Goal: Obtain resource: Download file/media

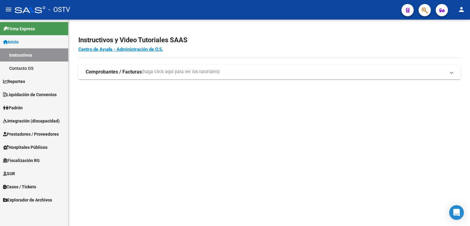
click at [42, 92] on span "Liquidación de Convenios" at bounding box center [30, 94] width 54 height 7
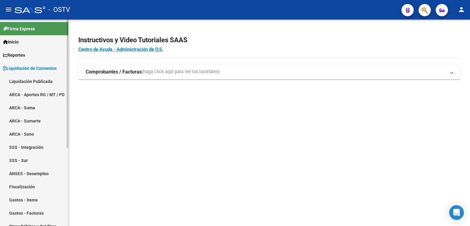
click at [24, 81] on link "Liquidación Publicada" at bounding box center [34, 81] width 68 height 13
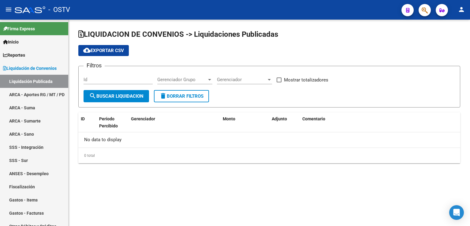
checkbox input "true"
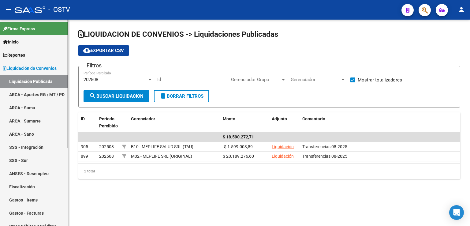
click at [46, 96] on link "ARCA - Aportes RG / MT / PD" at bounding box center [34, 94] width 68 height 13
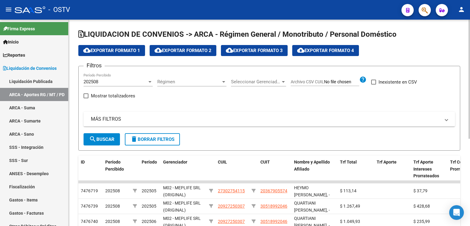
click at [278, 81] on span "Seleccionar Gerenciador" at bounding box center [256, 82] width 50 height 6
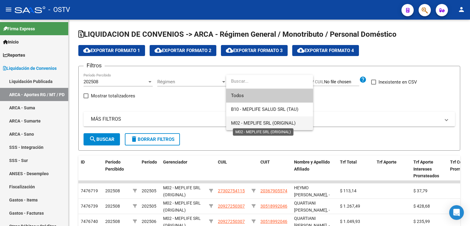
click at [277, 122] on span "M02 - MEPLIFE SRL (ORIGINAL)" at bounding box center [263, 123] width 65 height 6
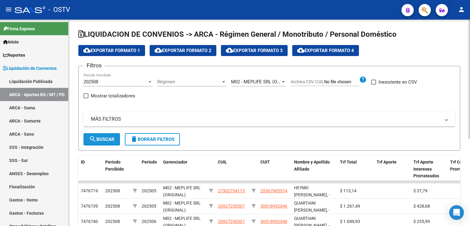
click at [105, 137] on span "search Buscar" at bounding box center [101, 140] width 25 height 6
click at [344, 51] on span "cloud_download Exportar Formato 4" at bounding box center [325, 51] width 57 height 6
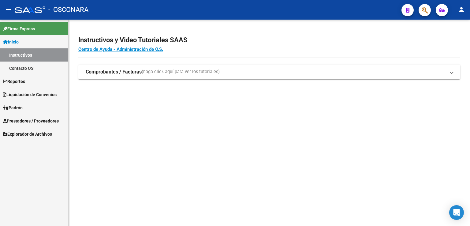
click at [53, 93] on span "Liquidación de Convenios" at bounding box center [30, 94] width 54 height 7
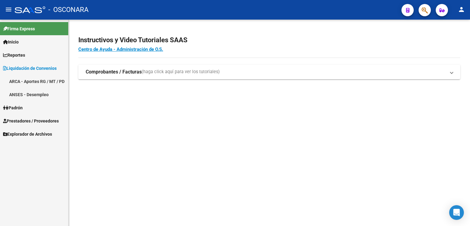
click at [29, 78] on link "ARCA - Aportes RG / MT / PD" at bounding box center [34, 81] width 68 height 13
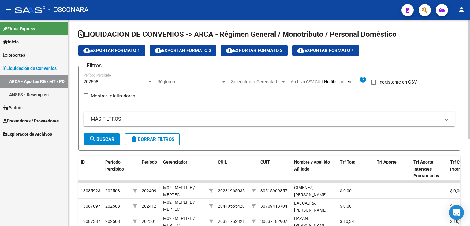
click at [282, 81] on div at bounding box center [284, 81] width 6 height 5
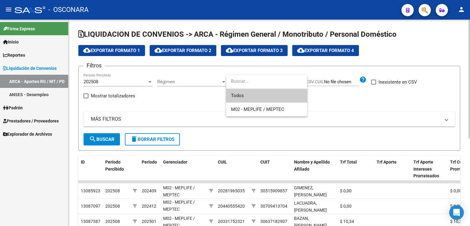
click at [282, 81] on input "dropdown search" at bounding box center [265, 81] width 79 height 14
click at [198, 123] on div at bounding box center [235, 113] width 470 height 226
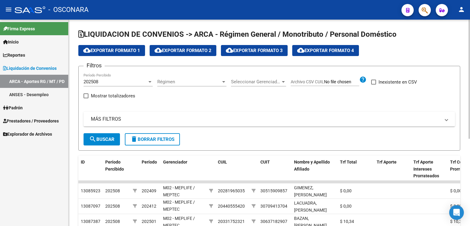
click at [108, 141] on span "search Buscar" at bounding box center [101, 140] width 25 height 6
click at [151, 81] on div at bounding box center [149, 82] width 3 height 2
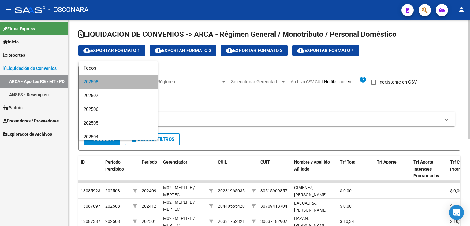
click at [151, 81] on mat-option "202508" at bounding box center [118, 82] width 79 height 14
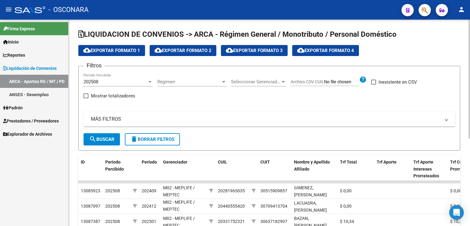
click at [249, 125] on mat-expansion-panel-header "MÁS FILTROS" at bounding box center [270, 119] width 372 height 15
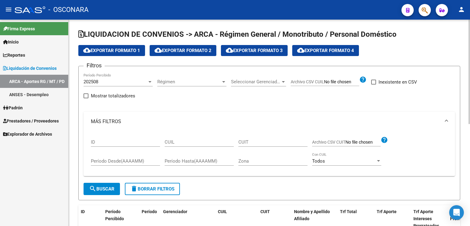
click at [329, 52] on span "cloud_download Exportar Formato 4" at bounding box center [325, 51] width 57 height 6
